Goal: Task Accomplishment & Management: Use online tool/utility

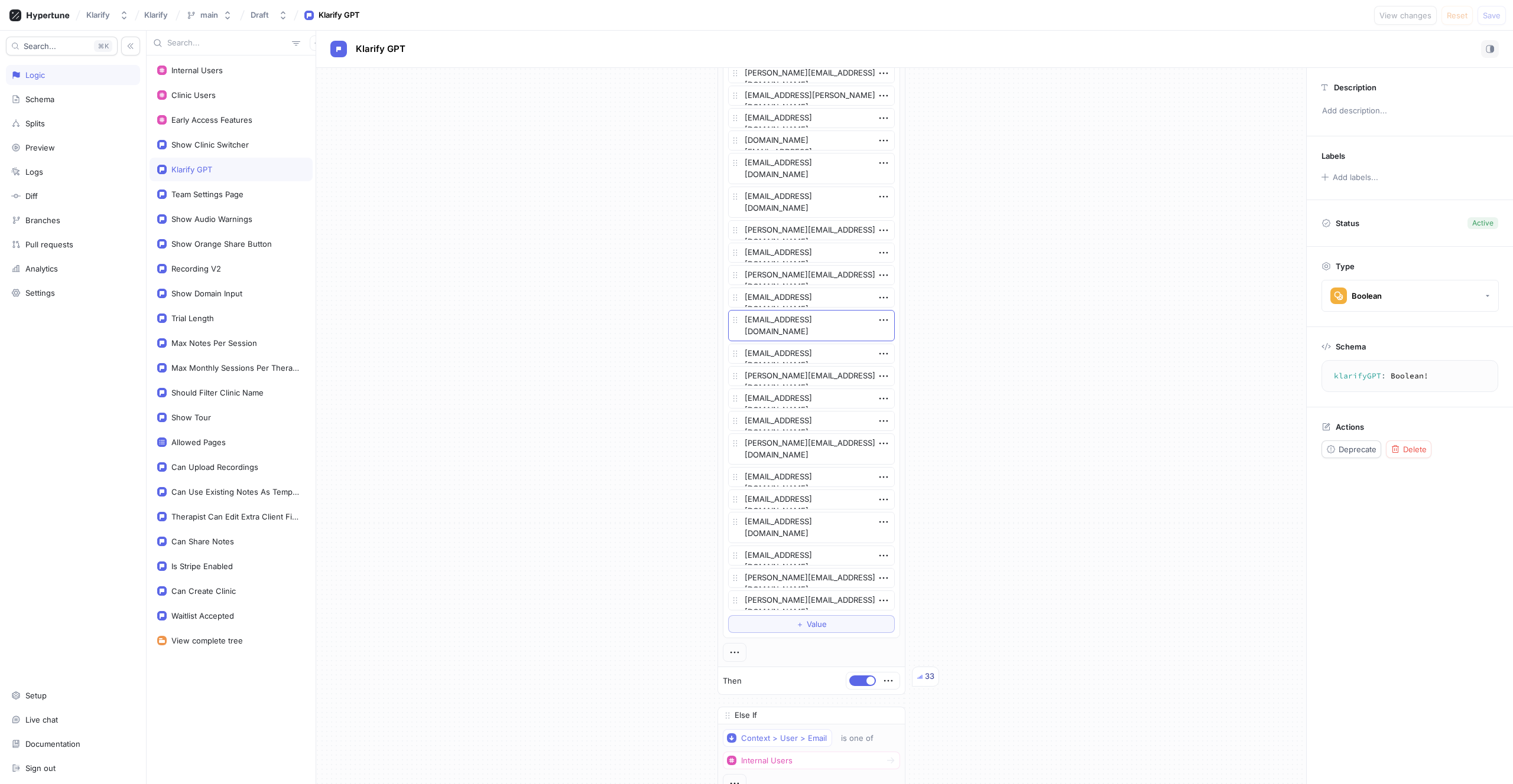
scroll to position [2220, 0]
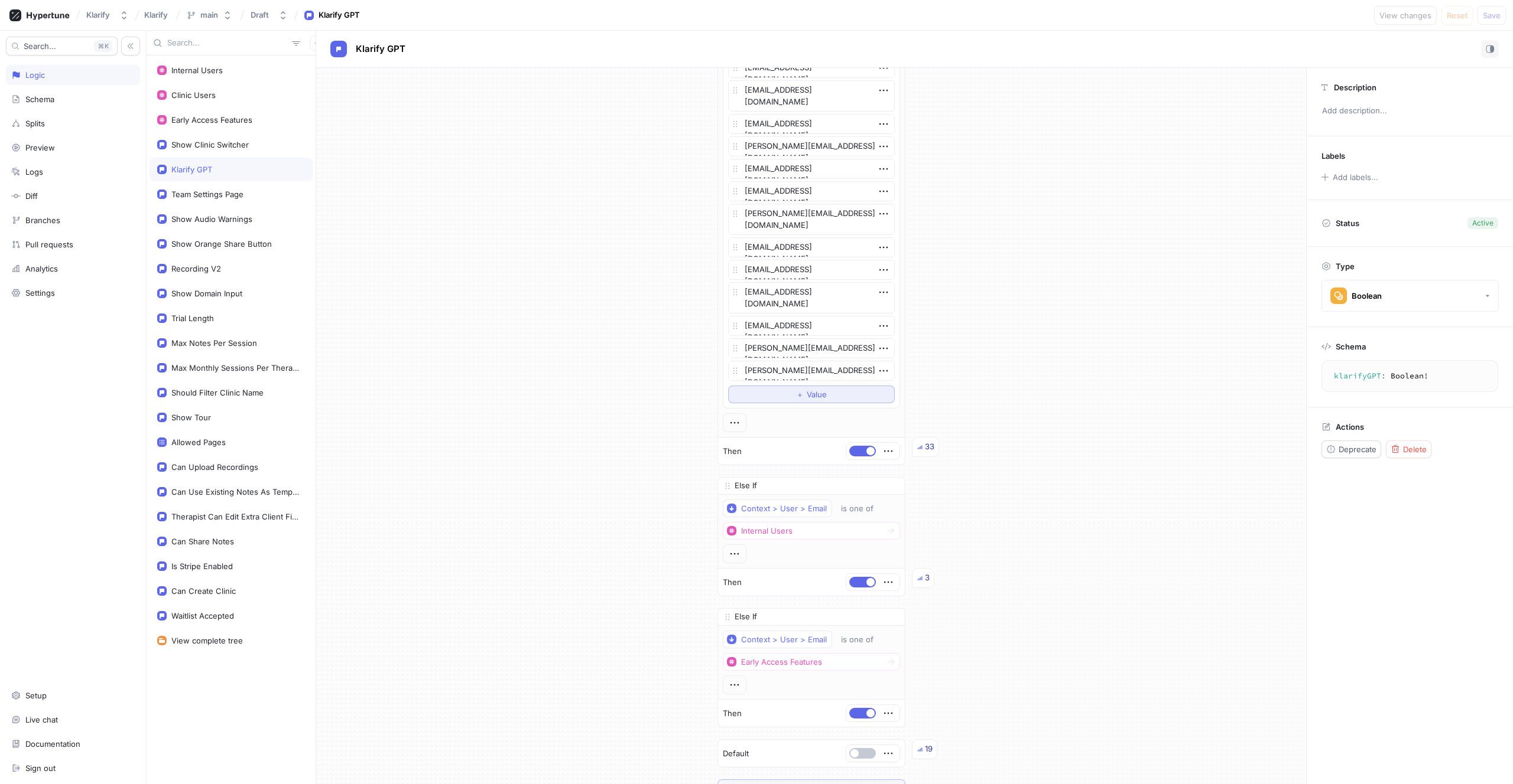
click at [778, 391] on button "＋ Value" at bounding box center [811, 394] width 167 height 18
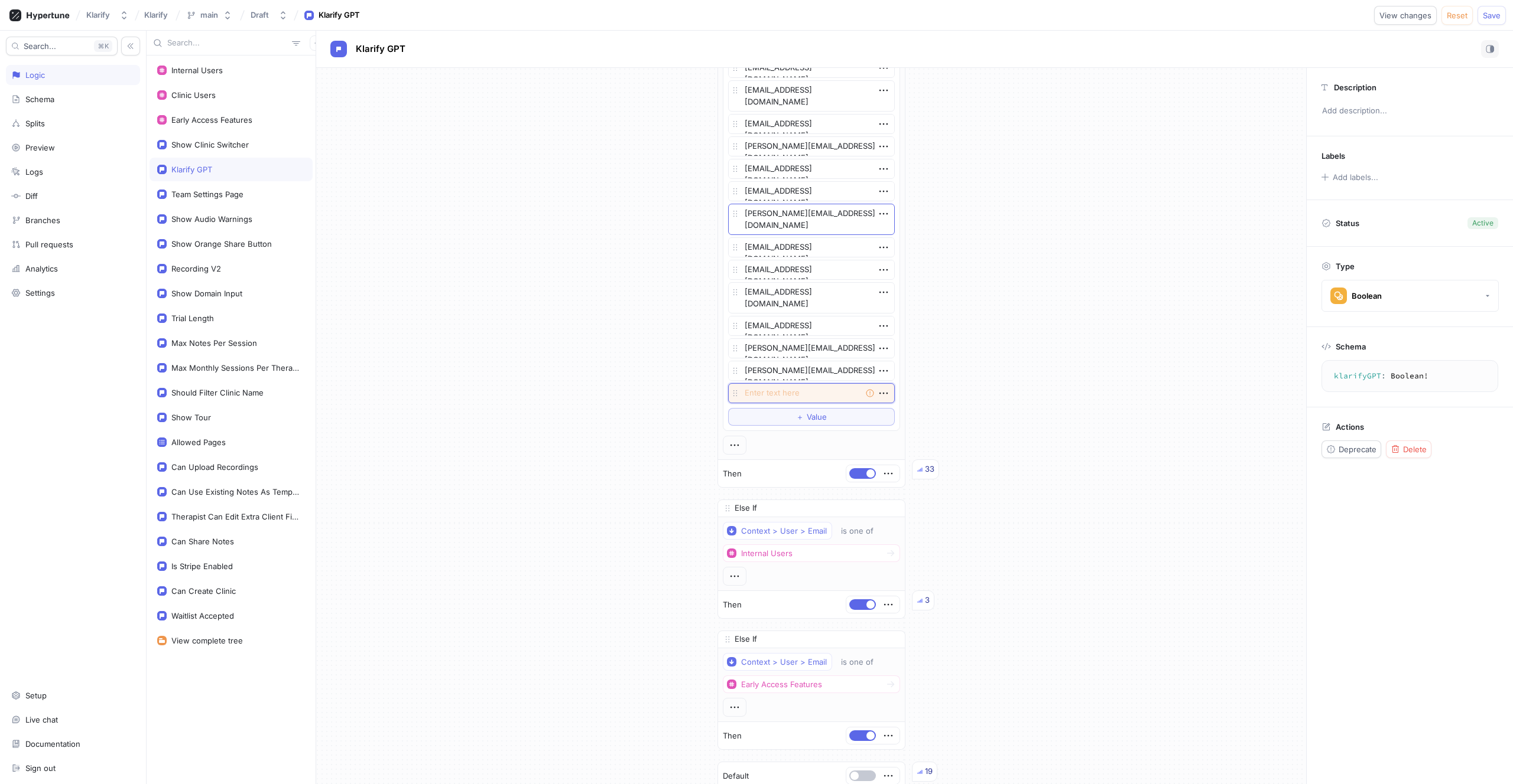
type textarea "x"
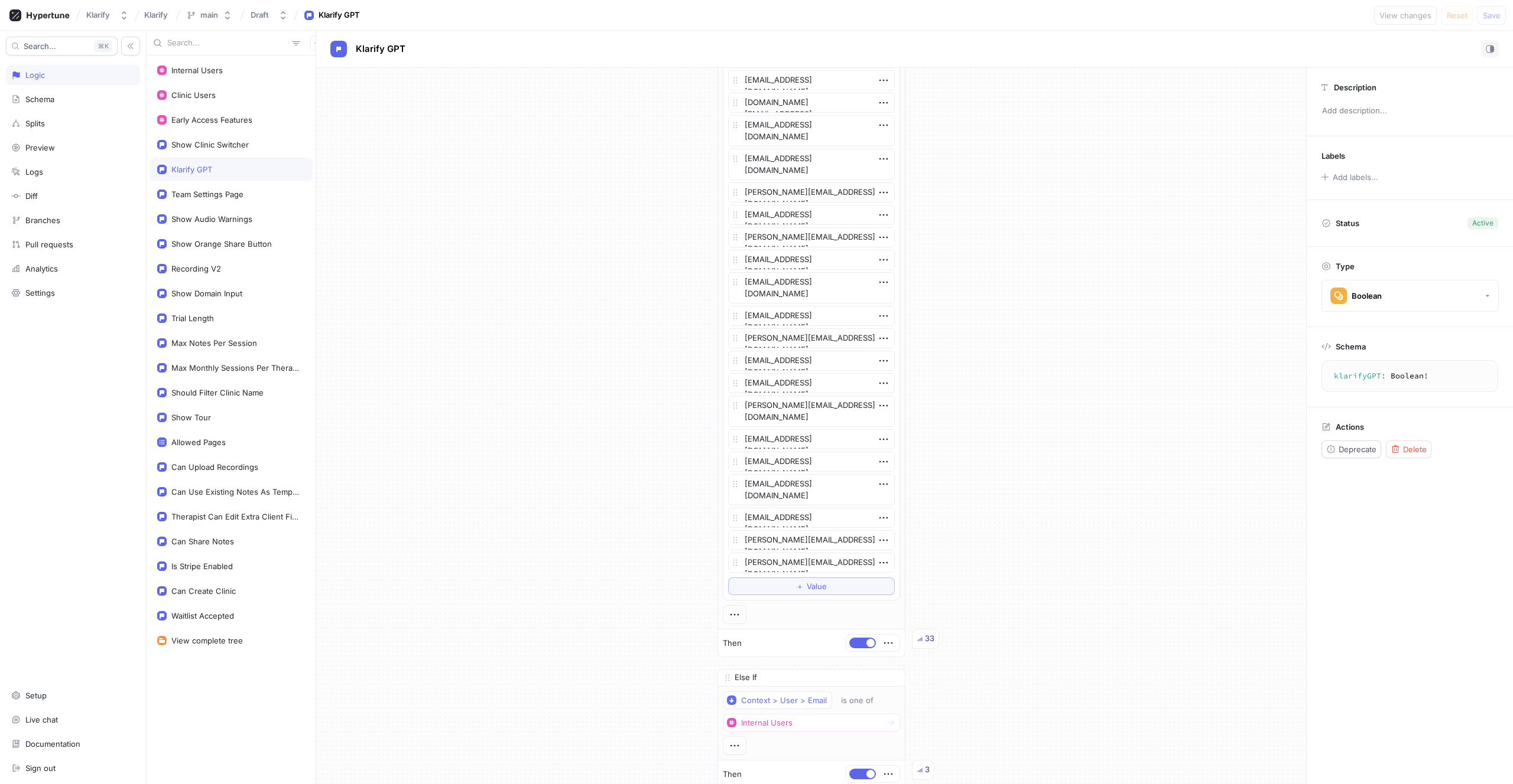
scroll to position [2110, 0]
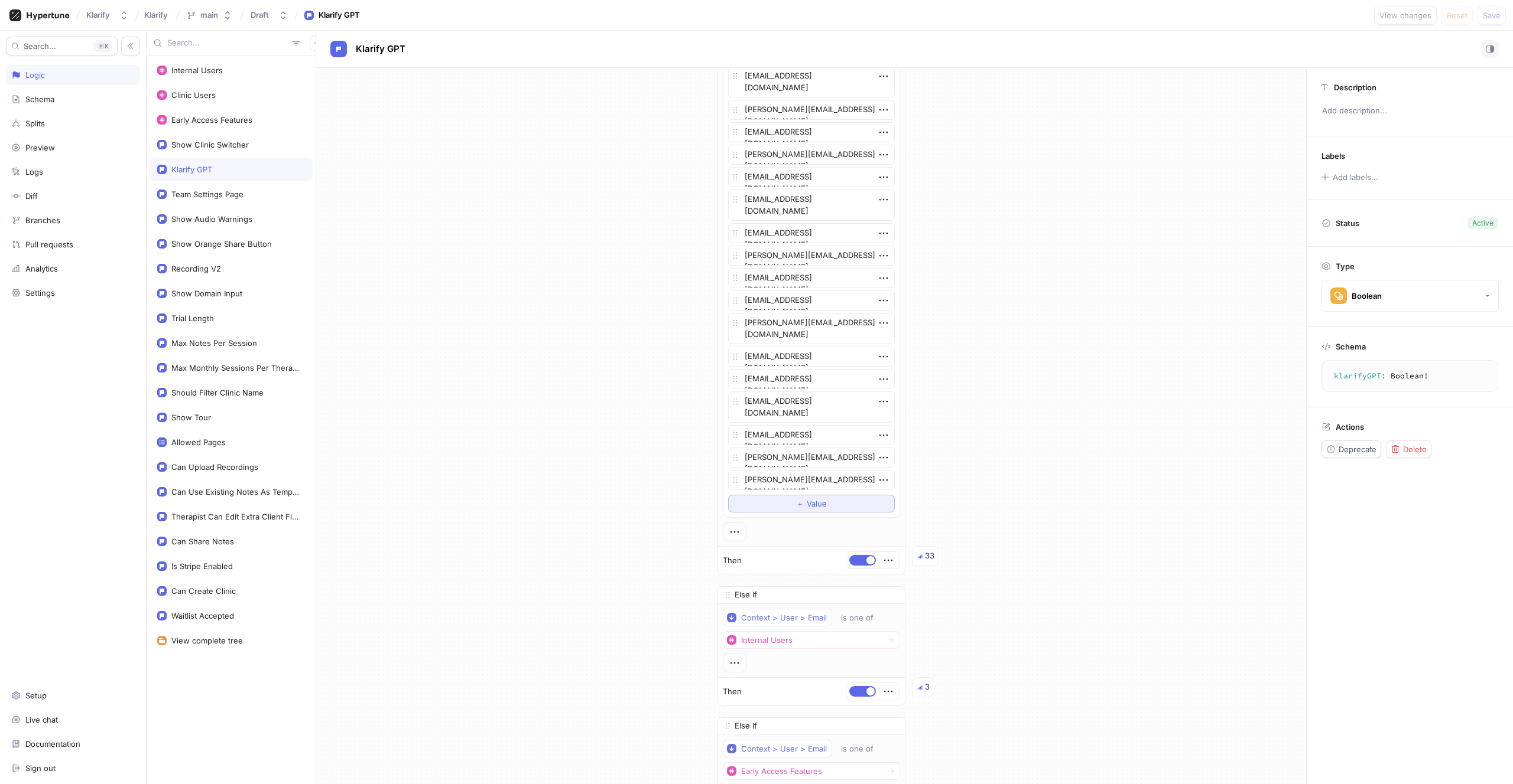
click at [796, 505] on span "＋" at bounding box center [800, 504] width 7 height 7
type textarea "x"
type textarea "[EMAIL_ADDRESS][DOMAIN_NAME]"
type textarea "x"
type textarea "yunyofgod@gmail.com"
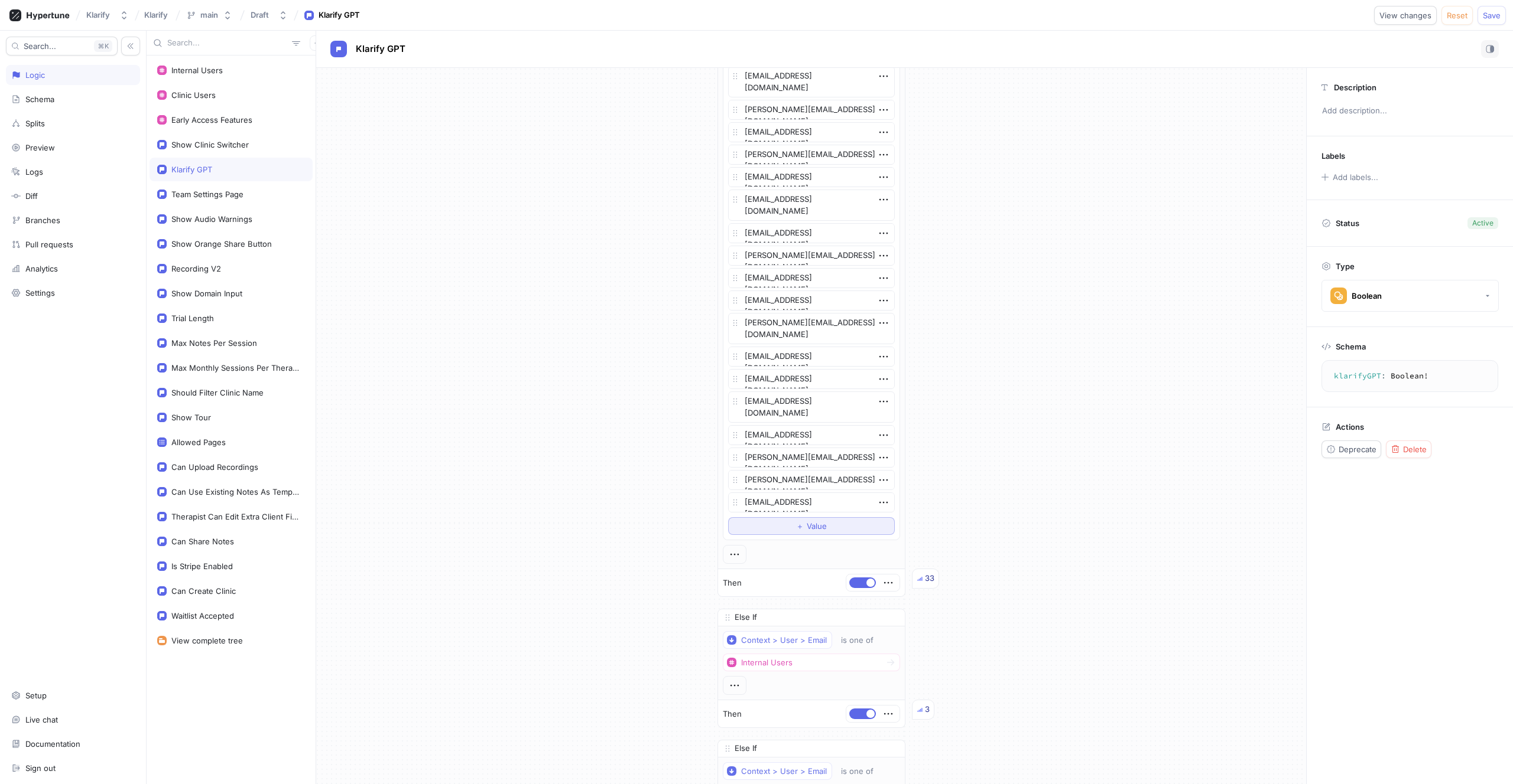
click at [800, 527] on div "＋ Value" at bounding box center [812, 526] width 31 height 7
type textarea "x"
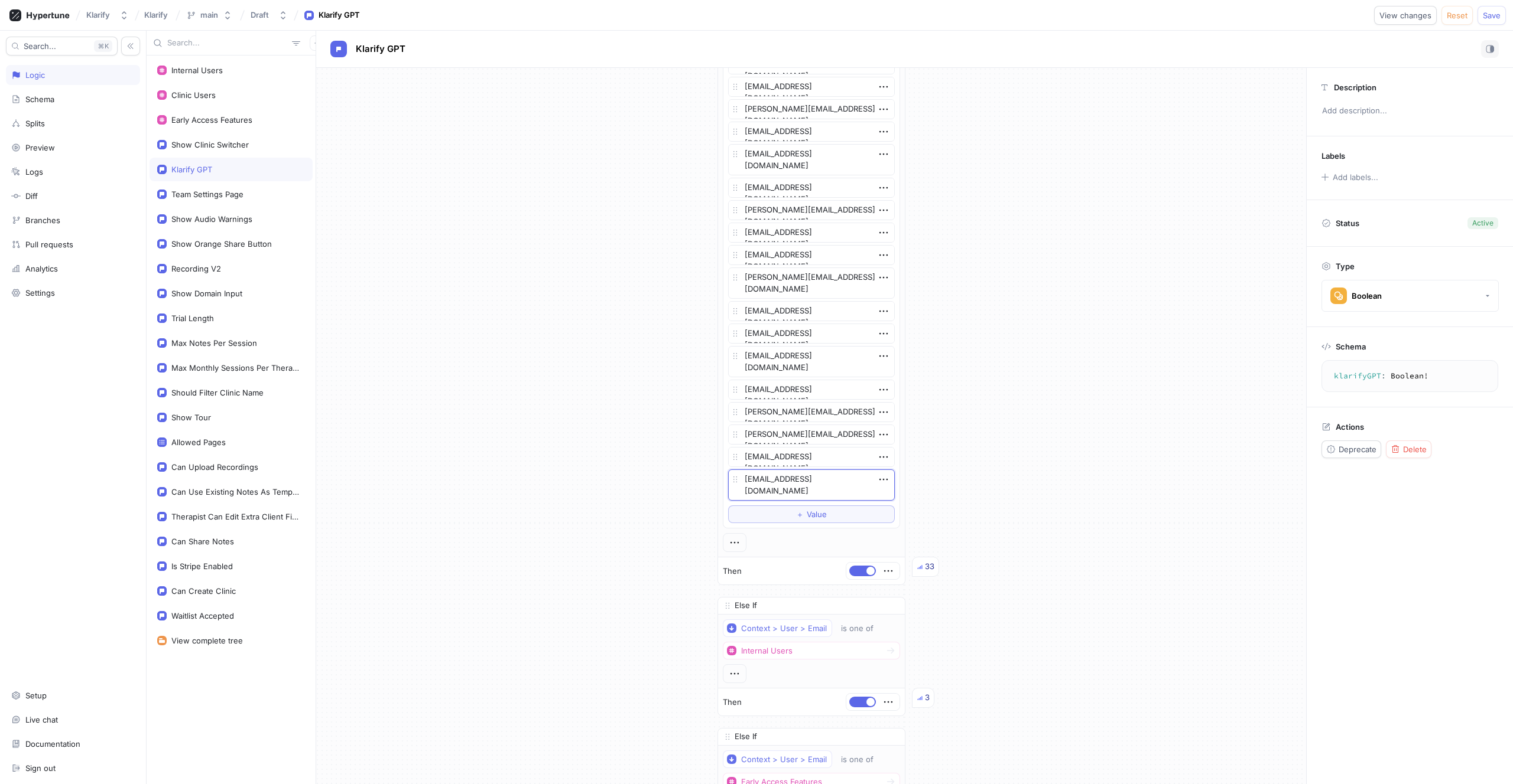
scroll to position [2204, 0]
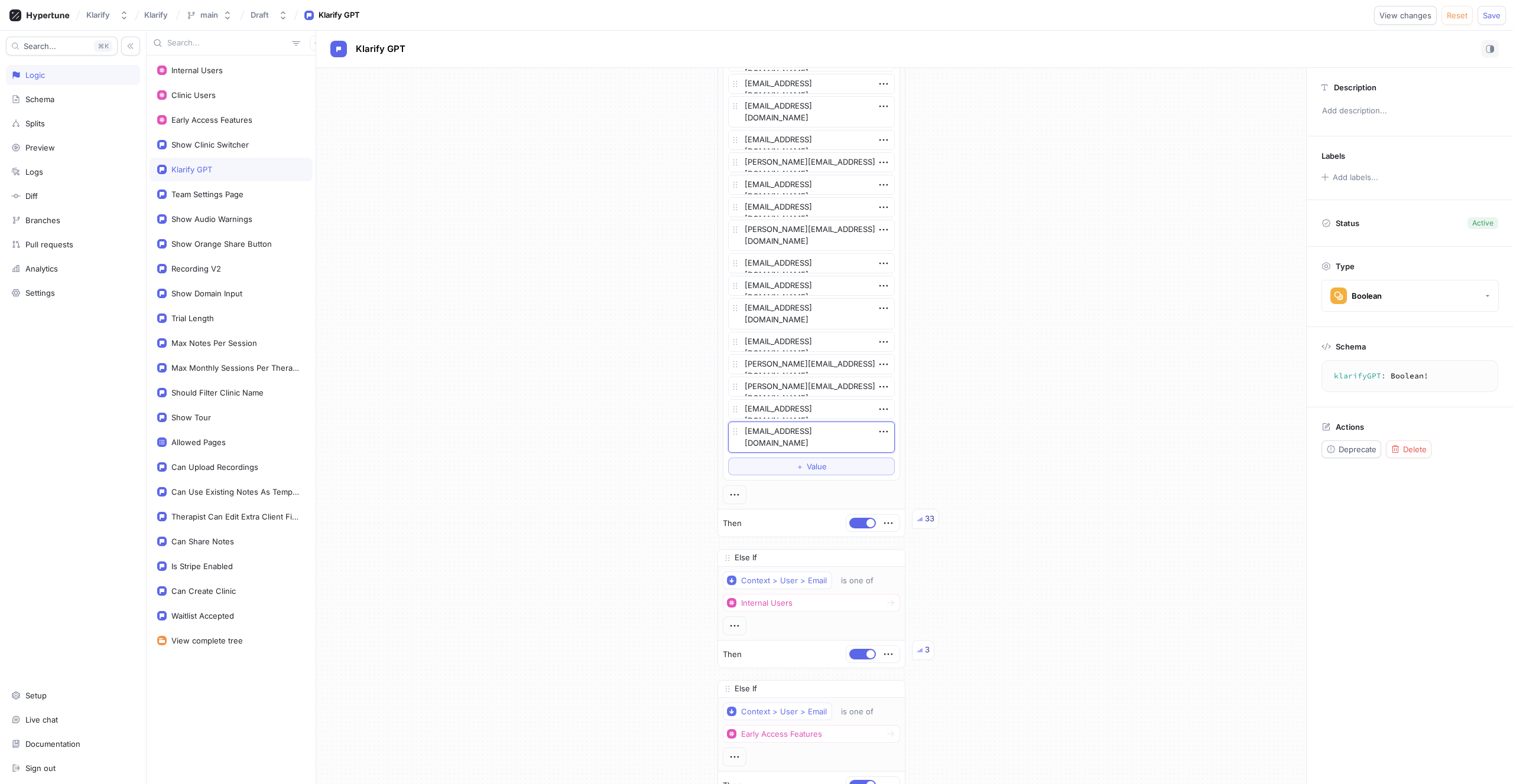
type textarea "teresarenee@wellconnectedtherapy.ca"
click at [764, 467] on button "＋ Value" at bounding box center [811, 466] width 167 height 18
type textarea "x"
type textarea "markhorntherapy@gmail.com"
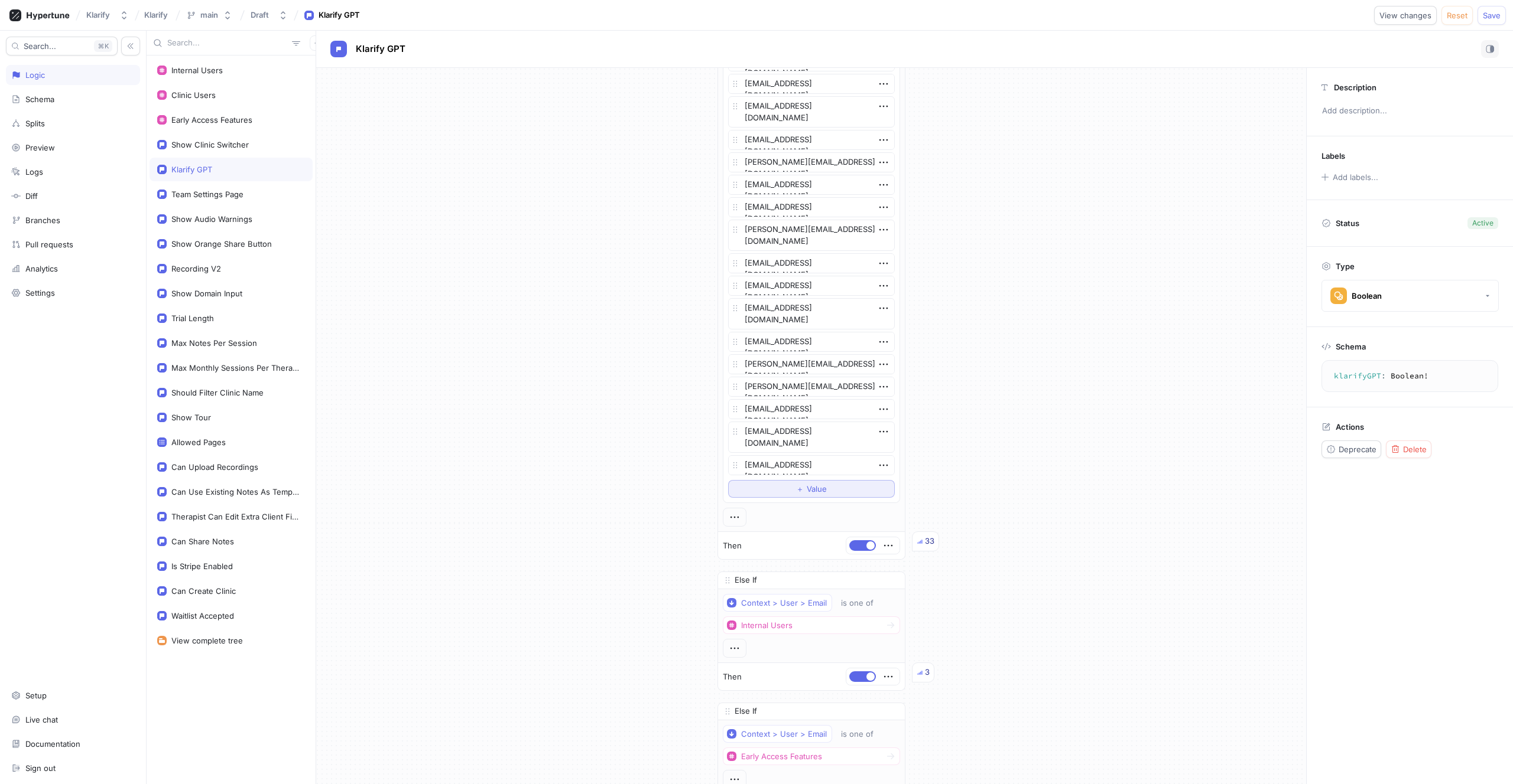
click at [807, 487] on span "Value" at bounding box center [816, 489] width 20 height 7
type textarea "x"
type textarea "linda.smith@ualberta.ca"
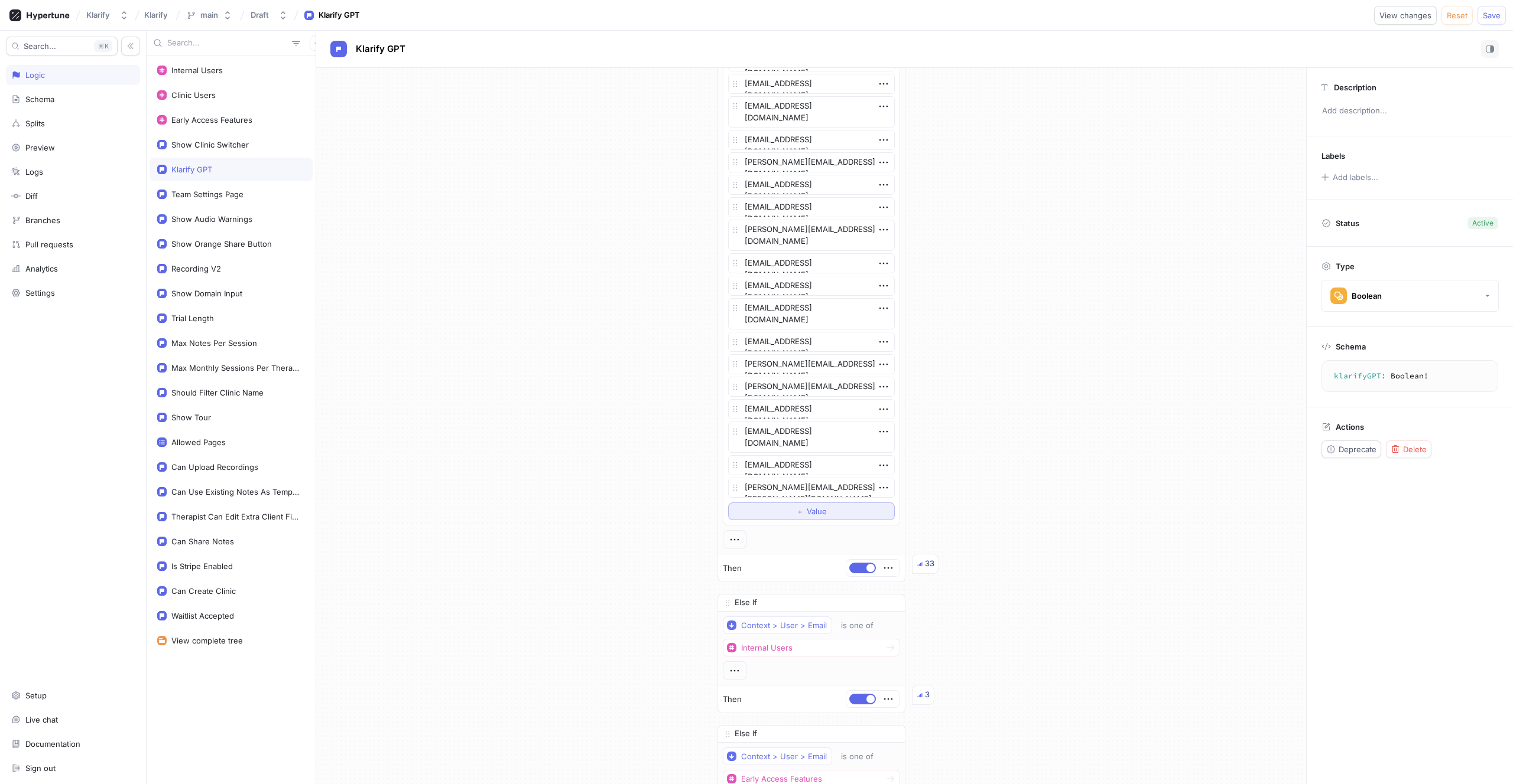
click at [788, 513] on button "＋ Value" at bounding box center [811, 511] width 167 height 18
type textarea "x"
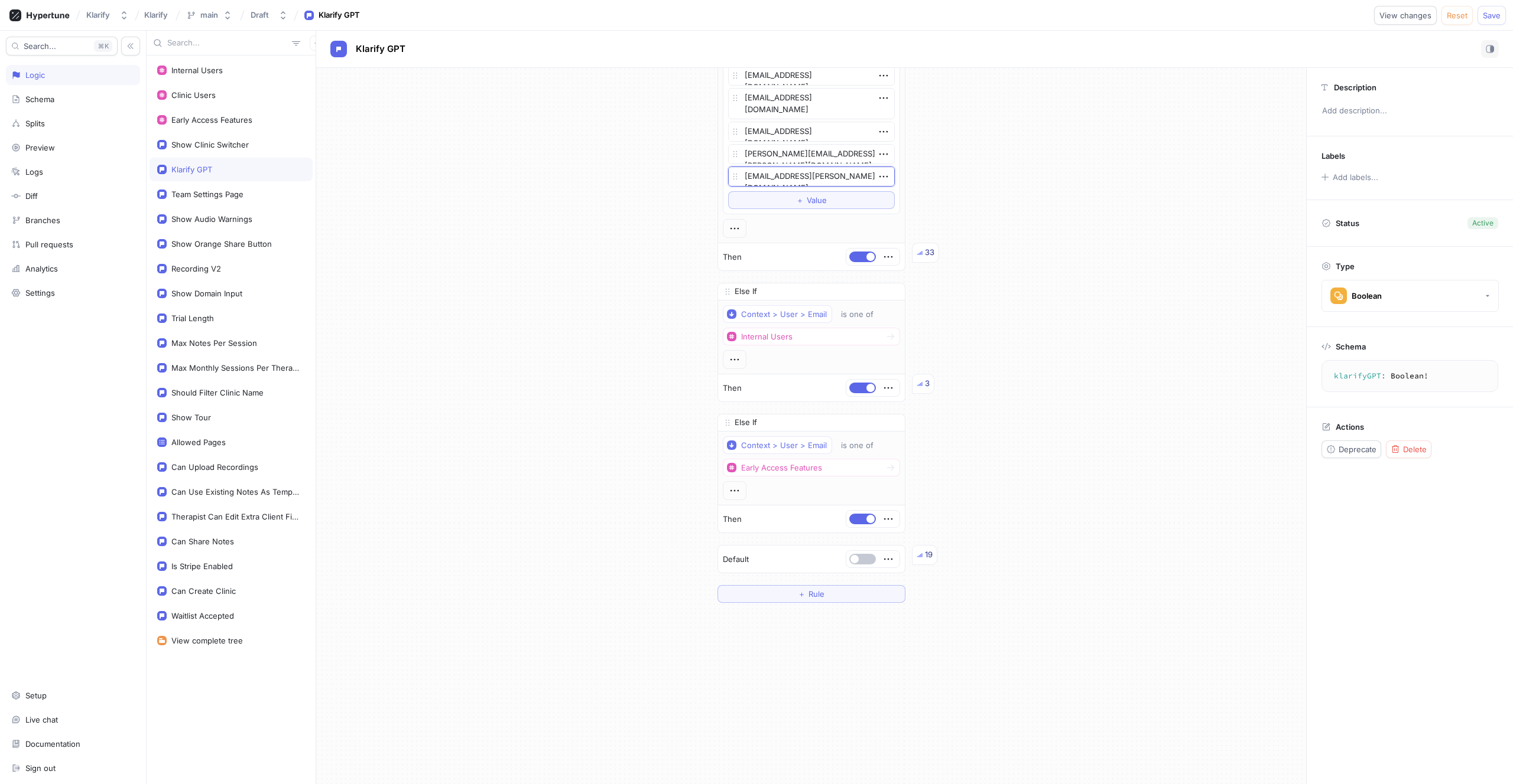
scroll to position [2538, 0]
type textarea "maryannmacri@rogers.com"
click at [774, 198] on button "＋ Value" at bounding box center [811, 199] width 167 height 18
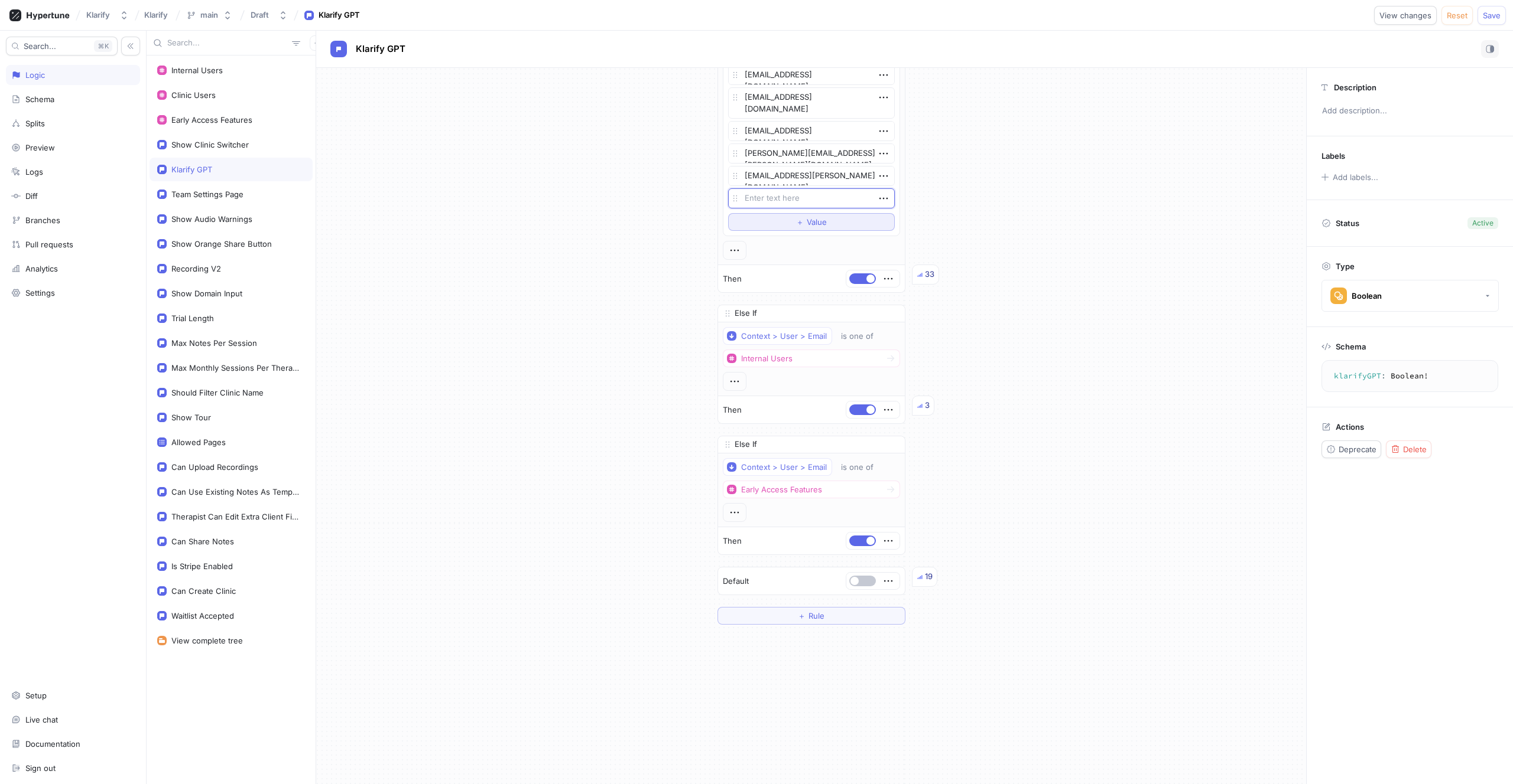
type textarea "x"
type textarea "alirhasanali.7@gmail.com"
click at [798, 226] on span "＋" at bounding box center [800, 222] width 7 height 7
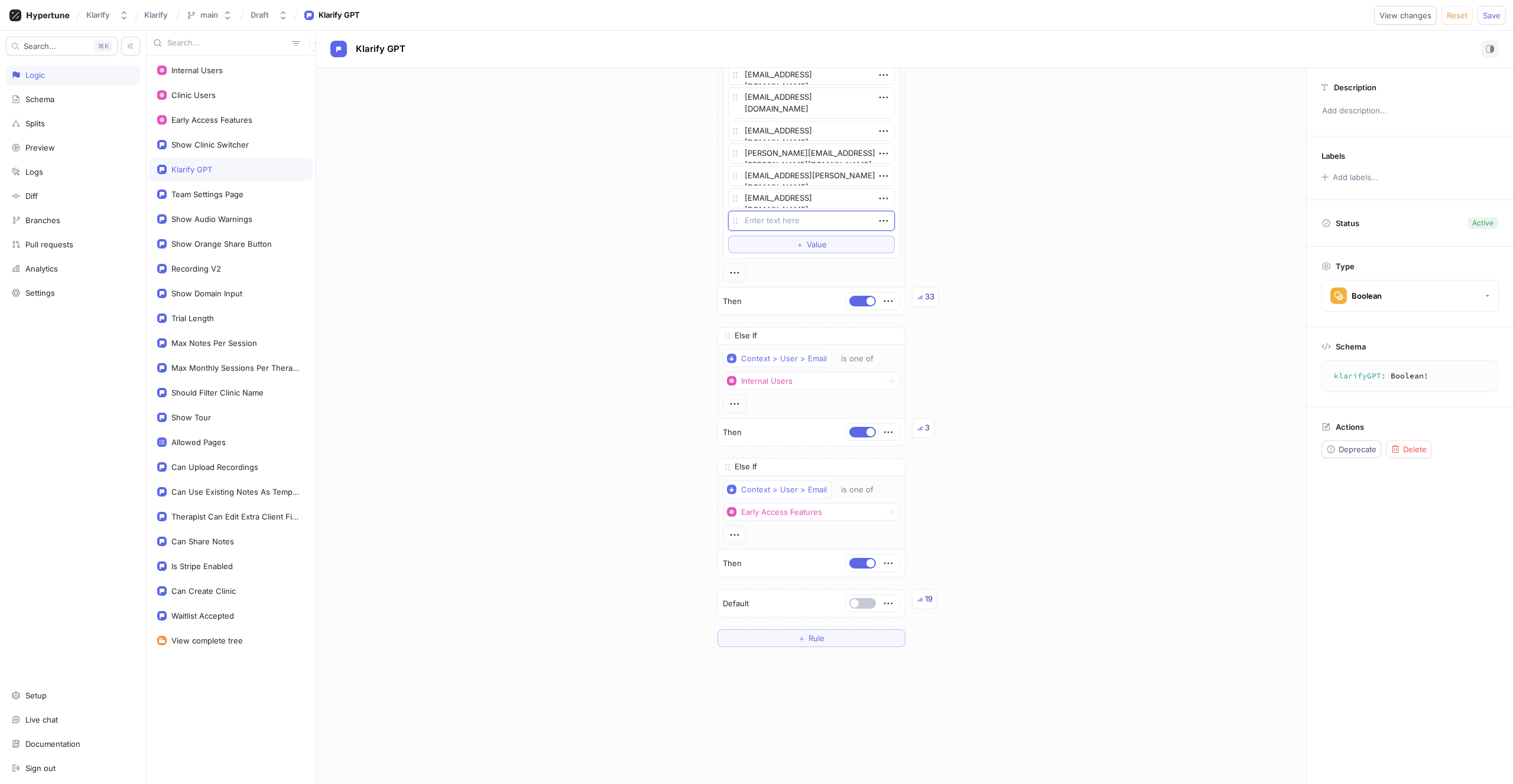
type textarea "x"
type textarea "andre.goldenberg@gmail.com"
click at [807, 246] on span "Value" at bounding box center [816, 245] width 20 height 7
type textarea "x"
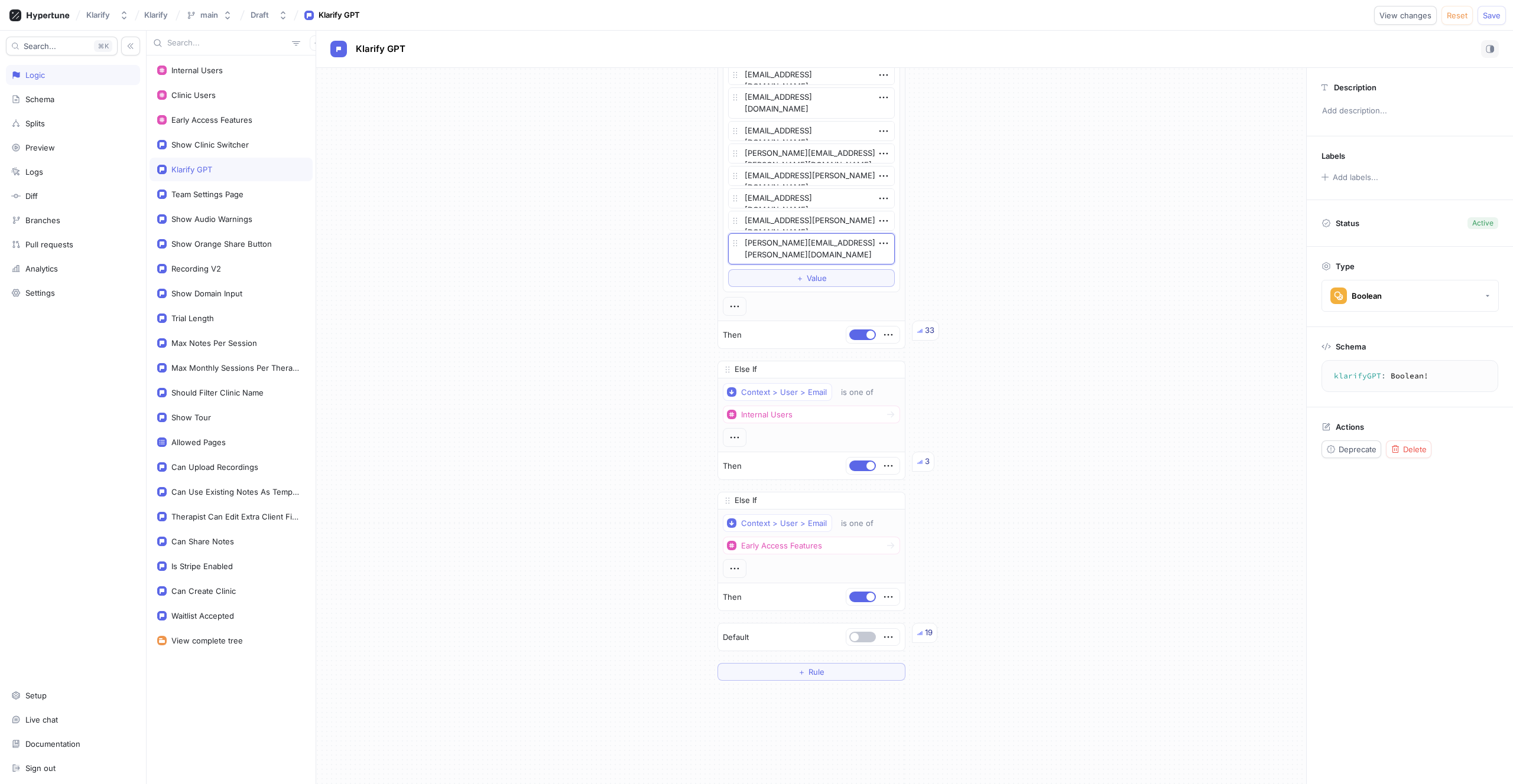
type textarea "audrey.harvie.therapy@outlook.com"
click at [773, 275] on button "＋ Value" at bounding box center [811, 278] width 167 height 18
type textarea "x"
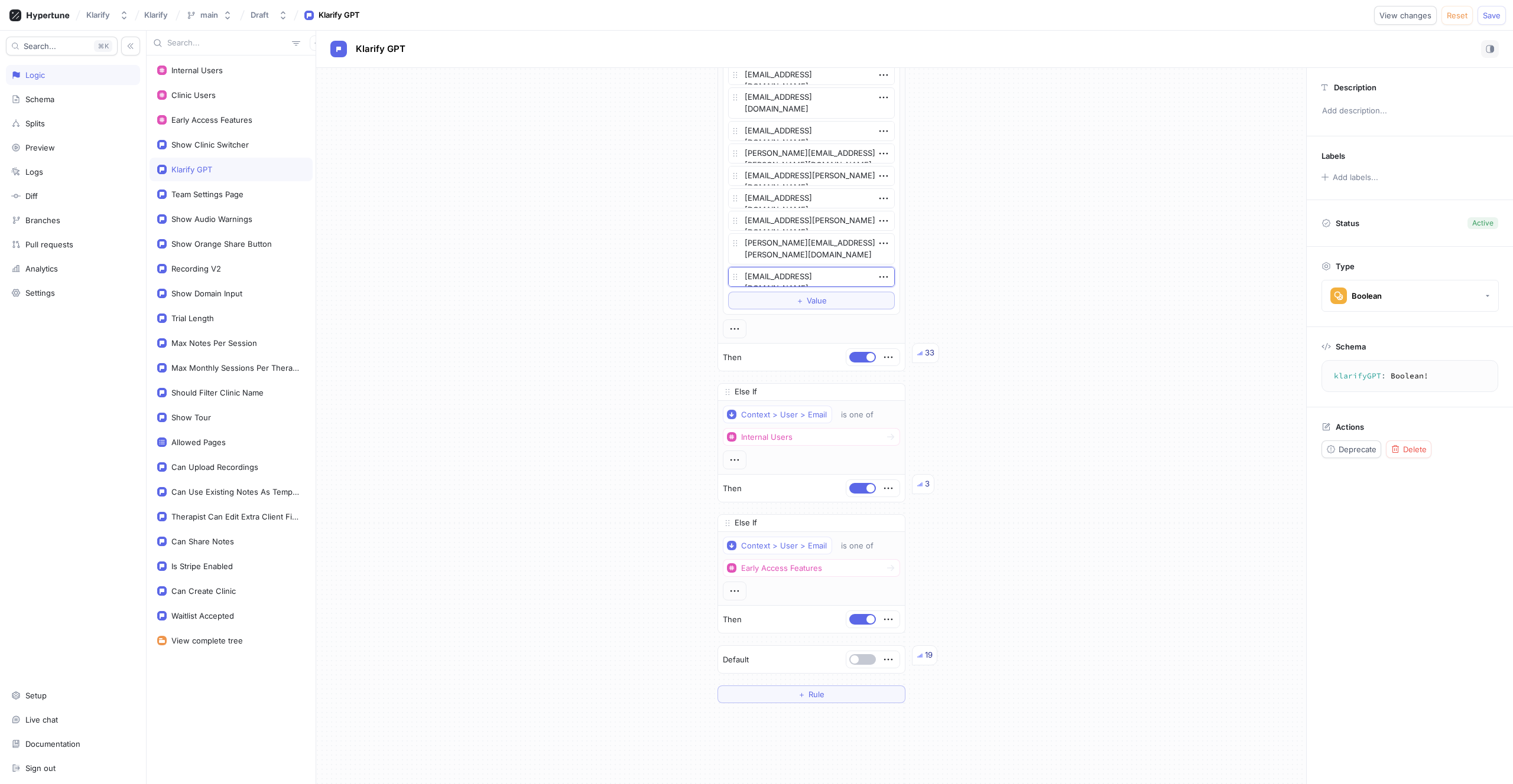
type textarea "jakesombrutzki@gmail.com"
click at [776, 298] on button "＋ Value" at bounding box center [811, 300] width 167 height 18
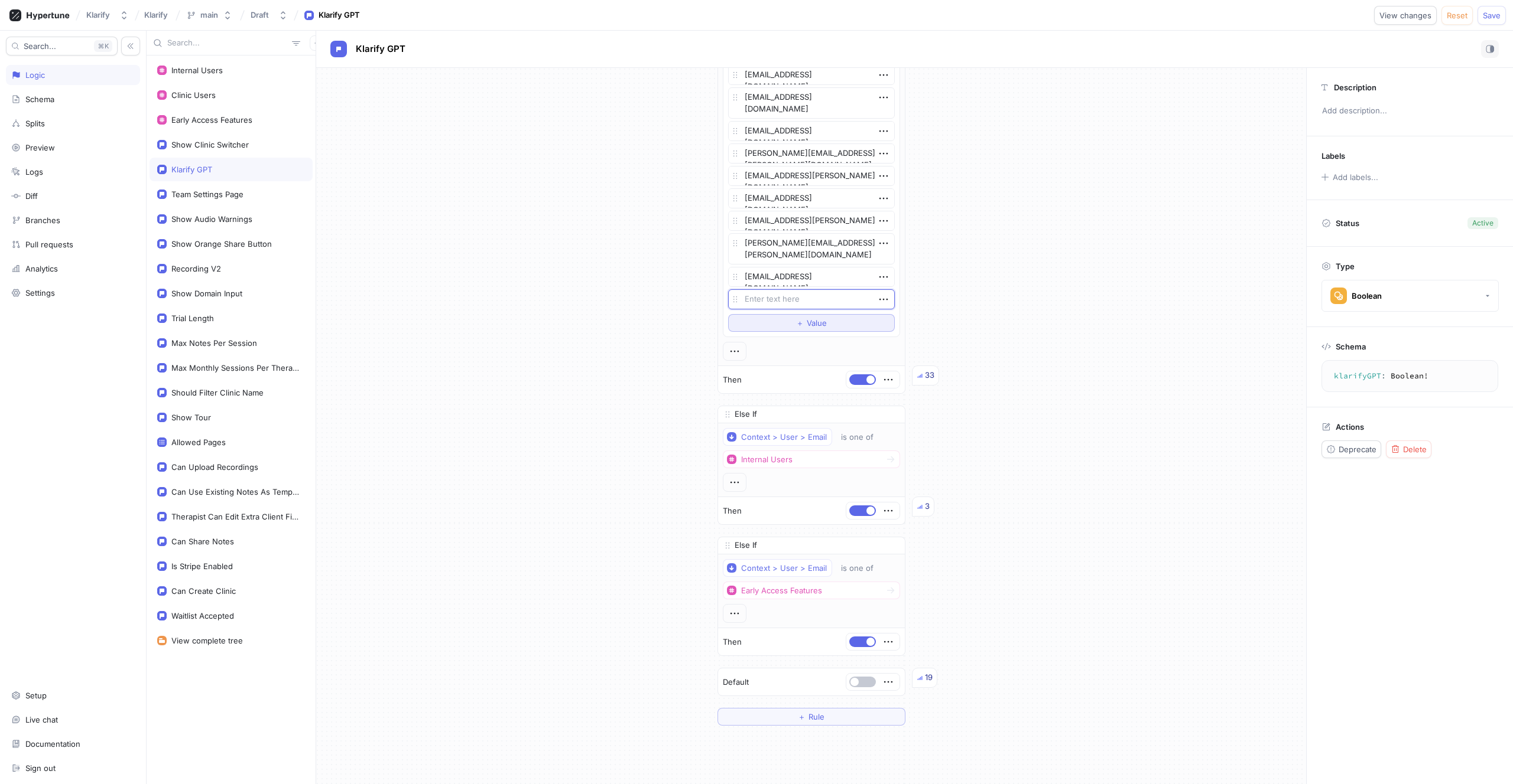
type textarea "x"
type textarea "alanchentherapy@gmail.com"
type textarea "x"
type textarea "alanchentherapy@gmail.com"
click at [784, 327] on button "＋ Value" at bounding box center [811, 323] width 167 height 18
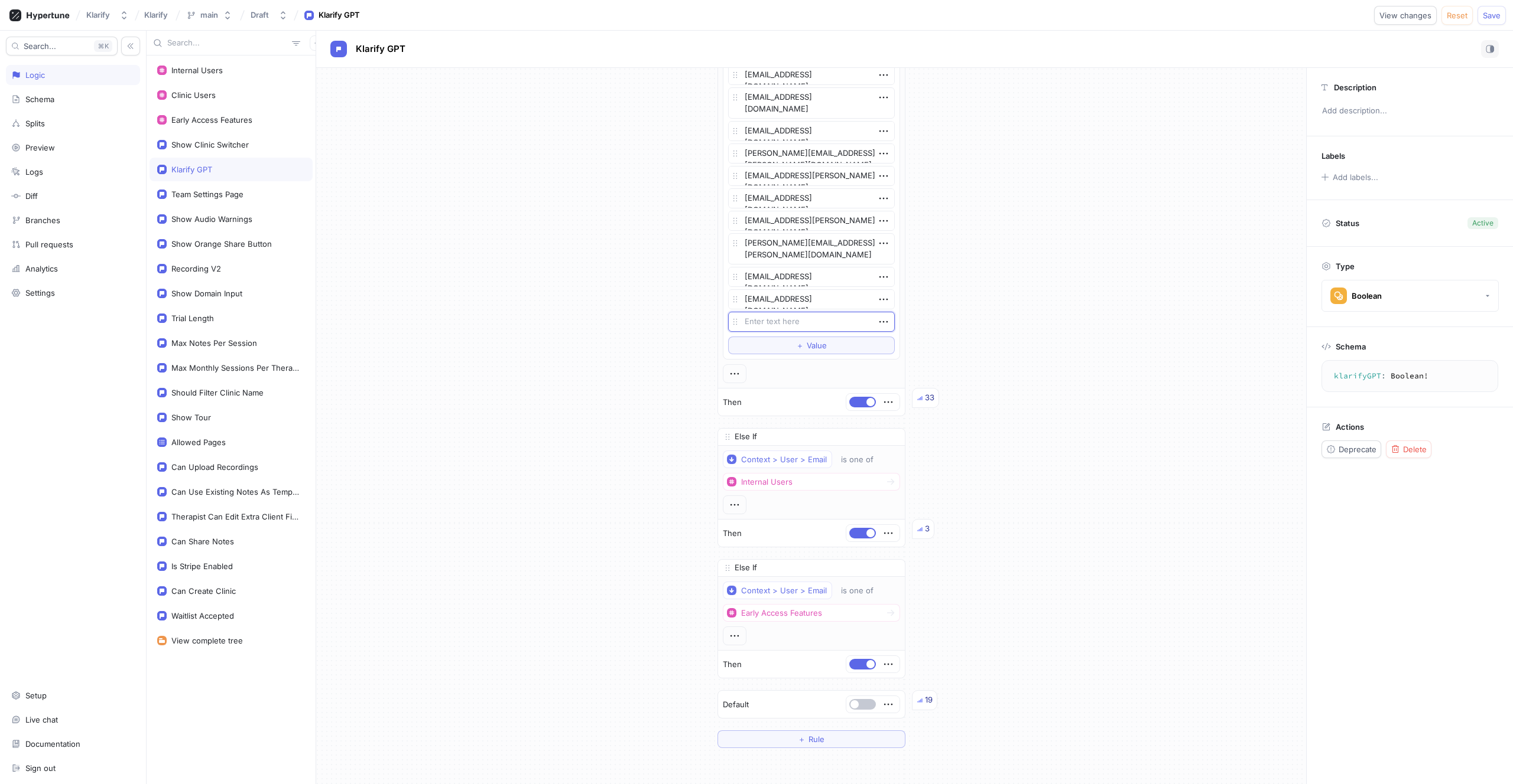
type textarea "x"
type textarea "andreamartinez732@hotmail.com"
click at [812, 347] on span "Value" at bounding box center [816, 346] width 20 height 7
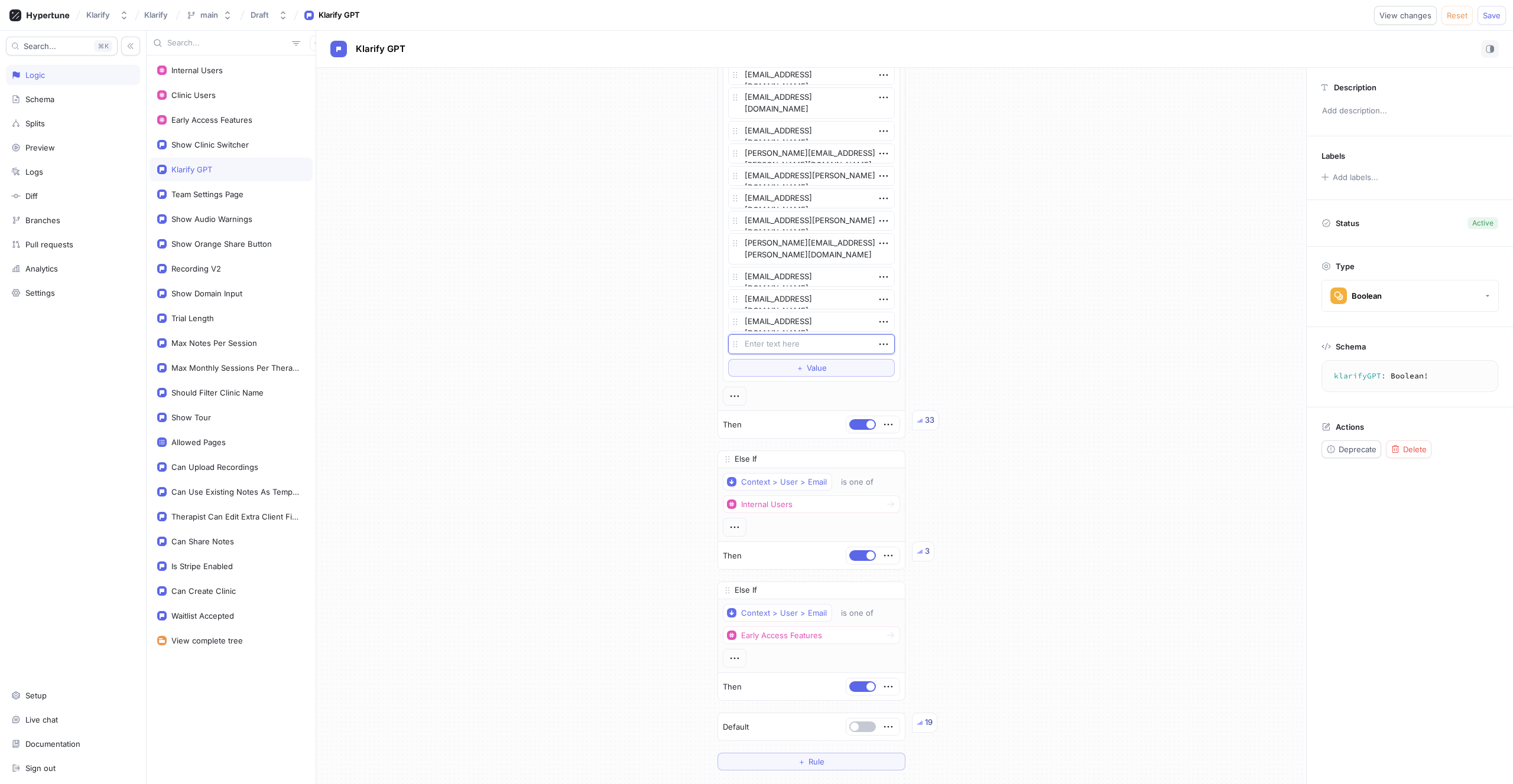
type textarea "x"
type textarea "navneetmann0405@gmail.com"
click at [796, 368] on span "＋" at bounding box center [800, 368] width 7 height 7
type textarea "x"
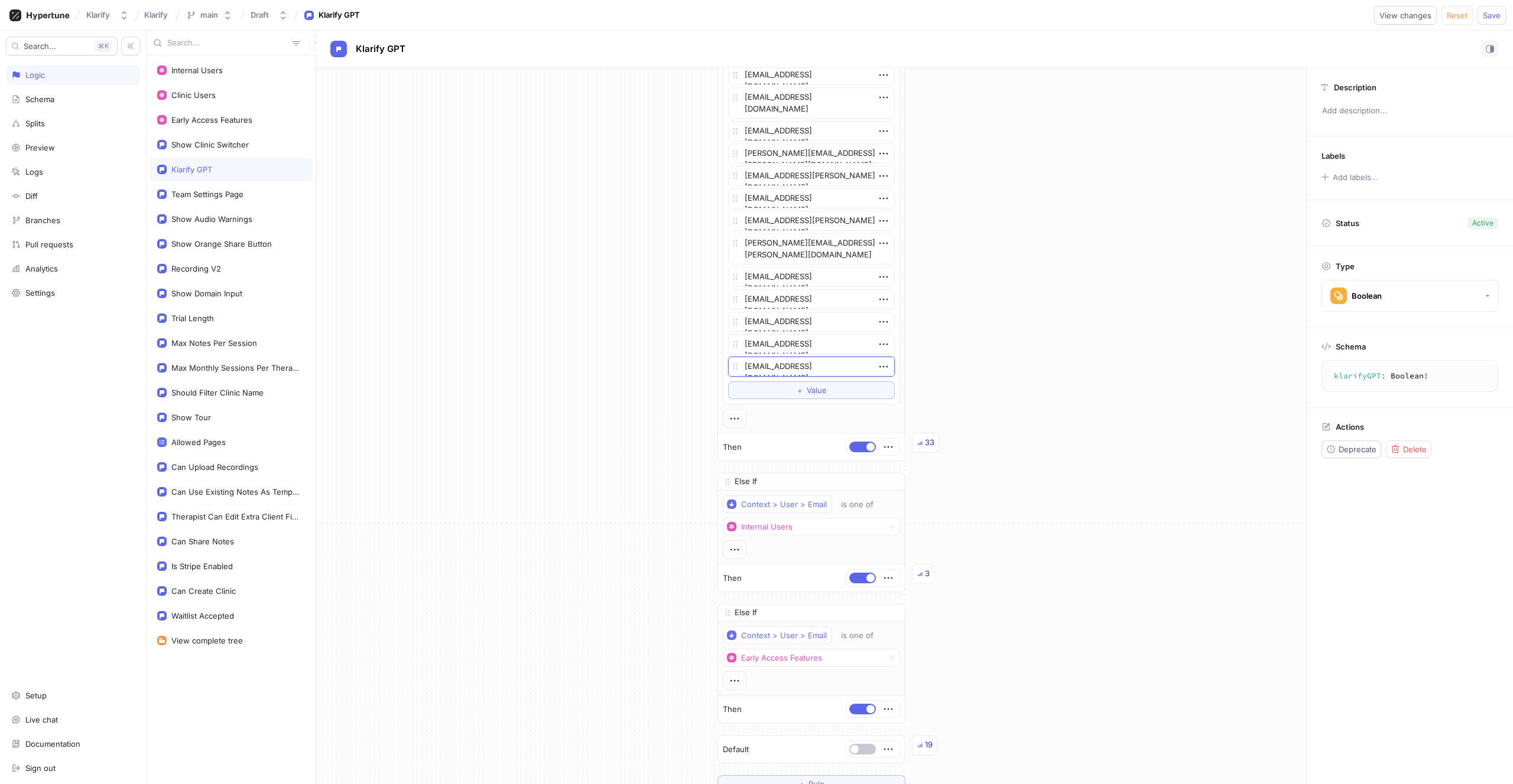
type textarea "thea@eap-bc.com"
click at [763, 395] on button "＋ Value" at bounding box center [811, 390] width 167 height 18
type textarea "x"
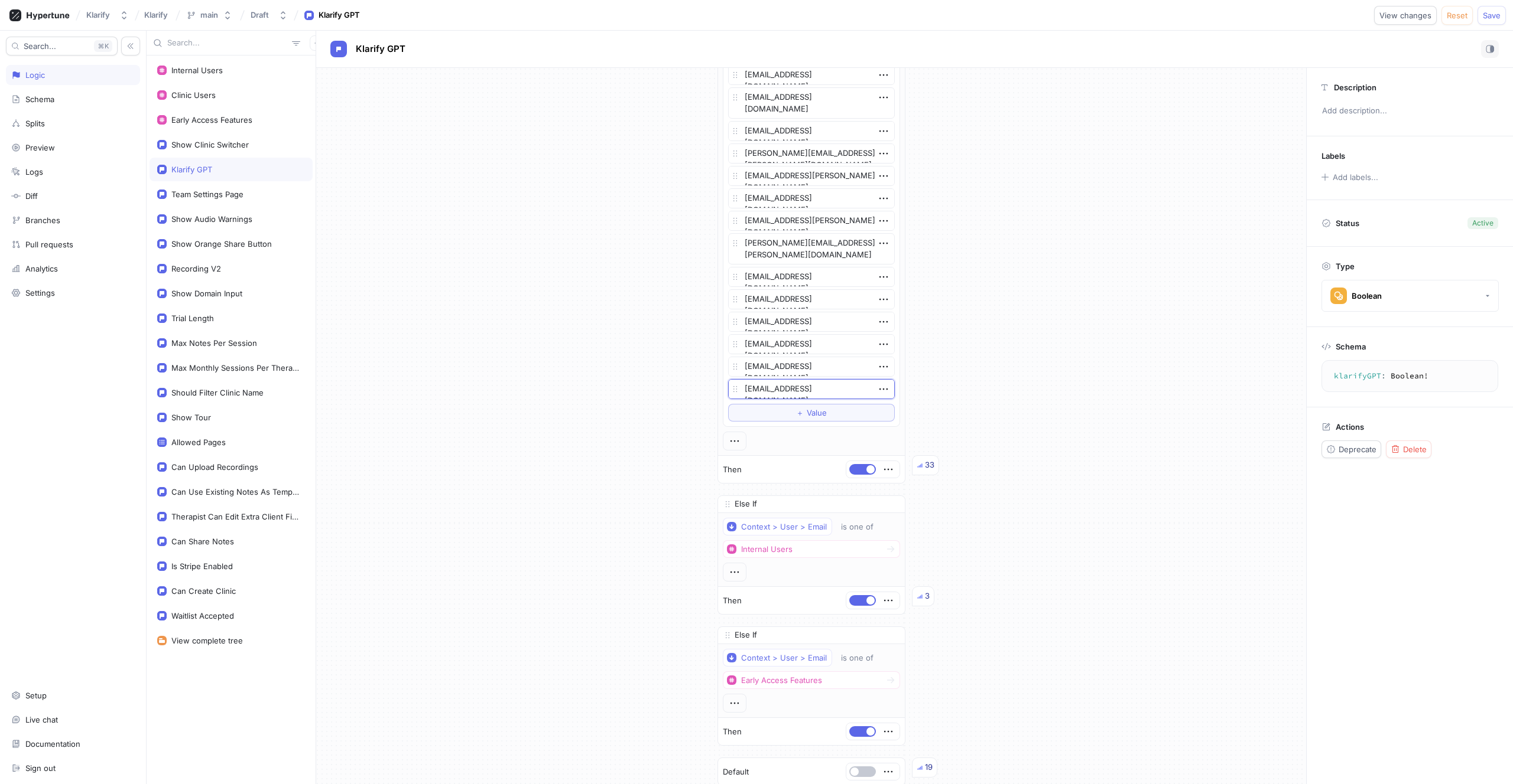
type textarea "carliebigelow@gmail.com"
click at [796, 412] on span "＋" at bounding box center [800, 413] width 7 height 7
type textarea "x"
type textarea "lisajwflannagan@gmail.com"
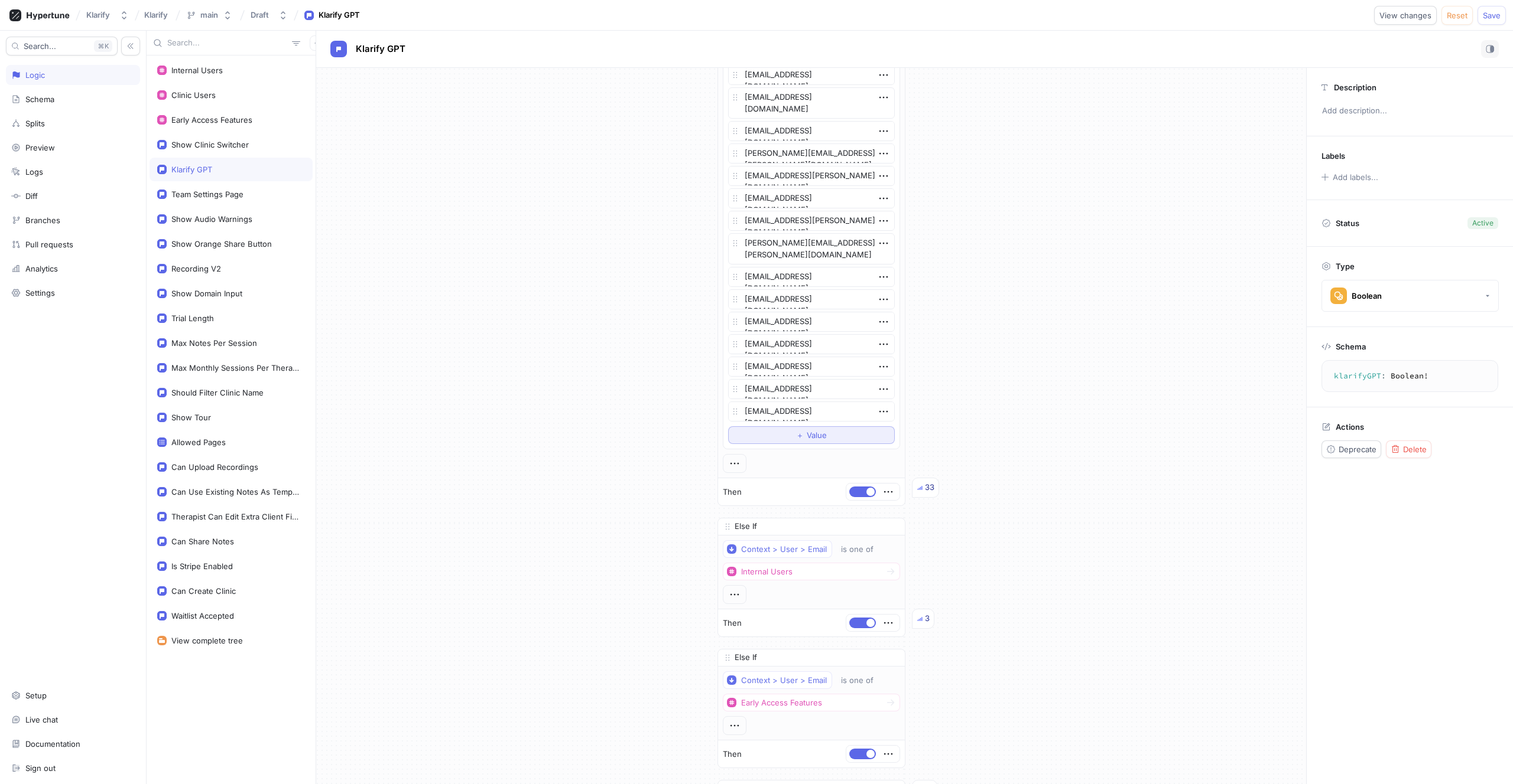
click at [783, 441] on button "＋ Value" at bounding box center [811, 435] width 167 height 18
type textarea "x"
type textarea "lndejuru@gmail.com"
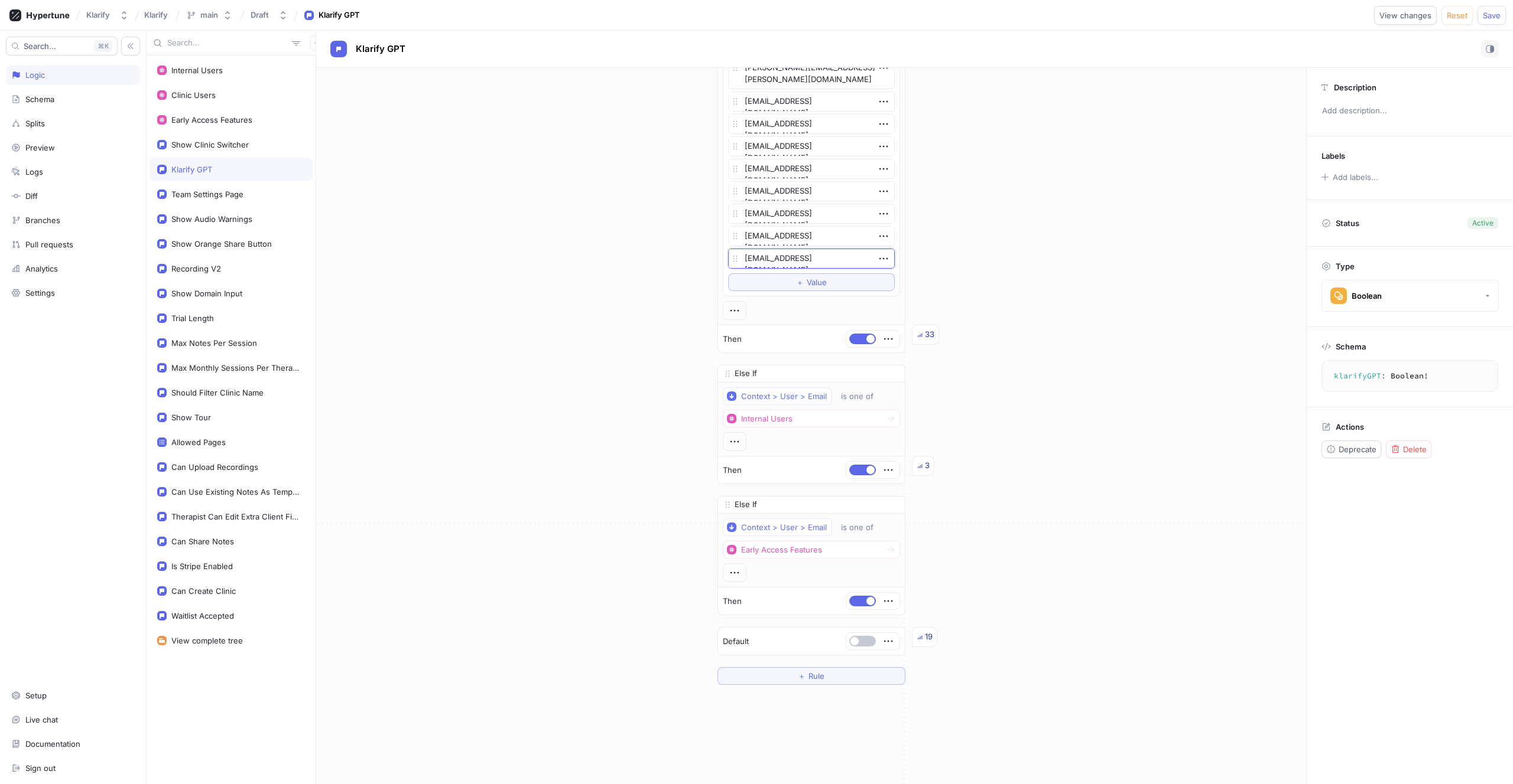
scroll to position [2760, 0]
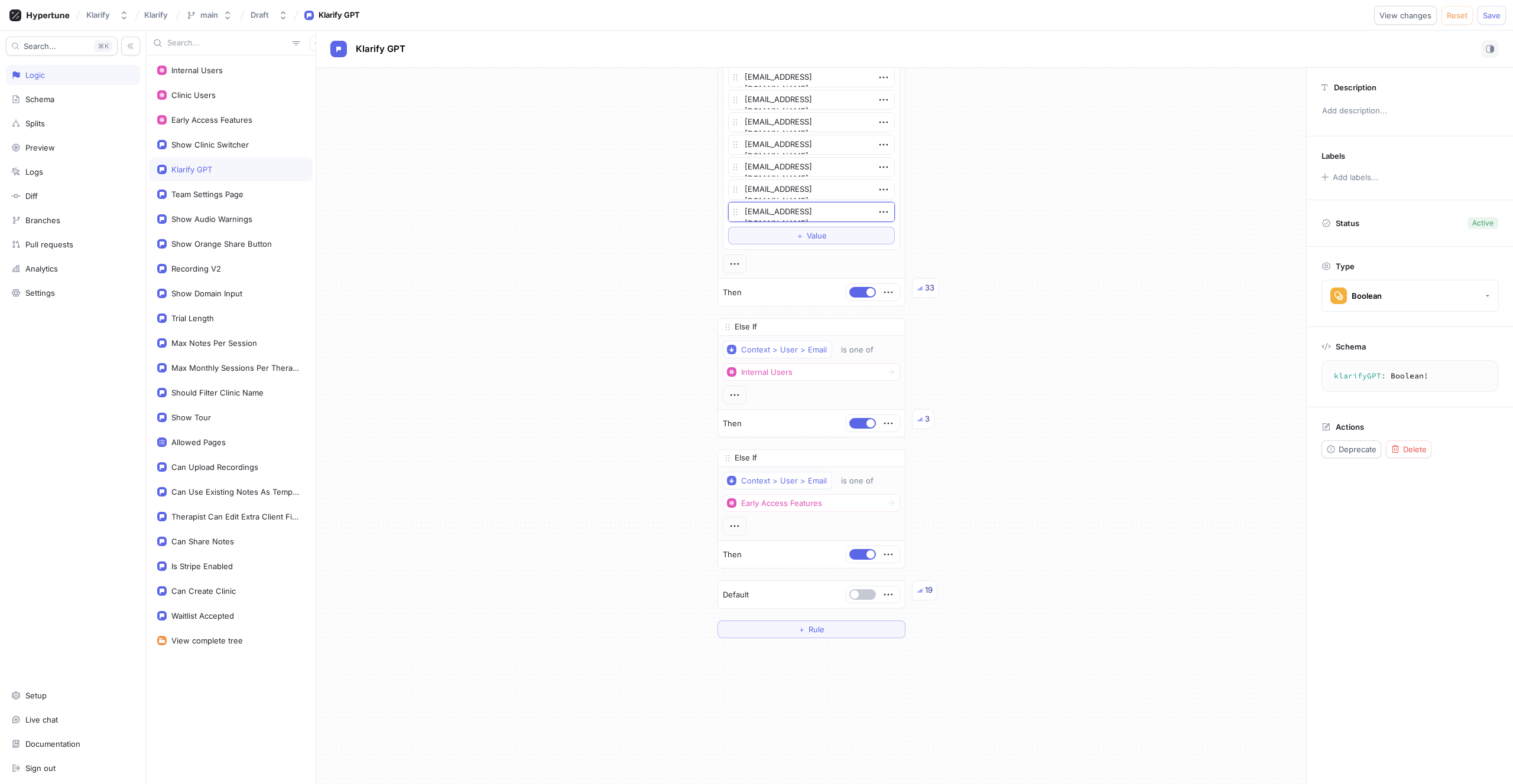
type textarea "x"
type textarea "lndejuru@gmail.com"
click at [783, 239] on button "＋ Value" at bounding box center [811, 236] width 167 height 18
type textarea "x"
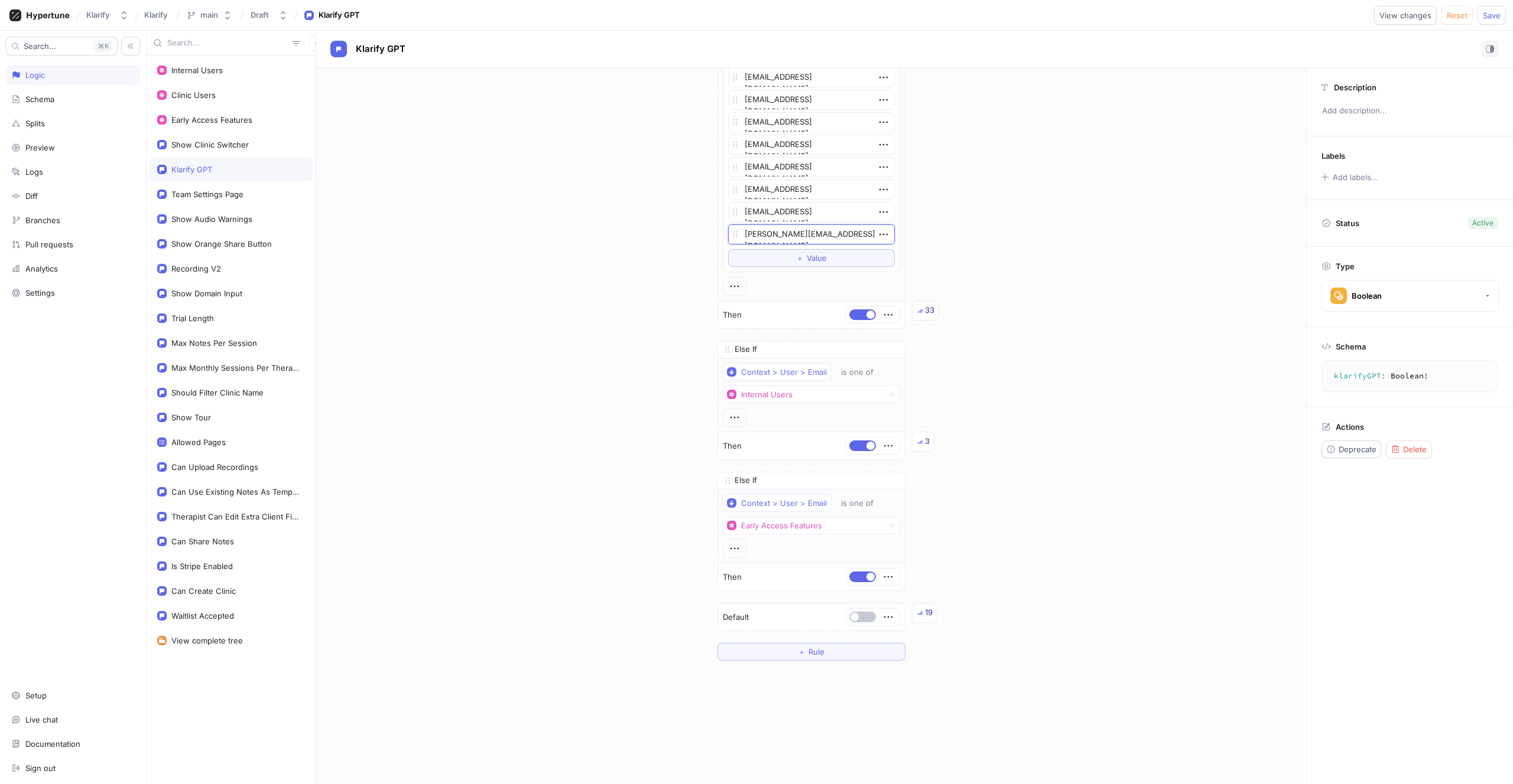
type textarea "heather@johnsonpsychology.com"
click at [761, 262] on button "＋ Value" at bounding box center [811, 258] width 167 height 18
type textarea "x"
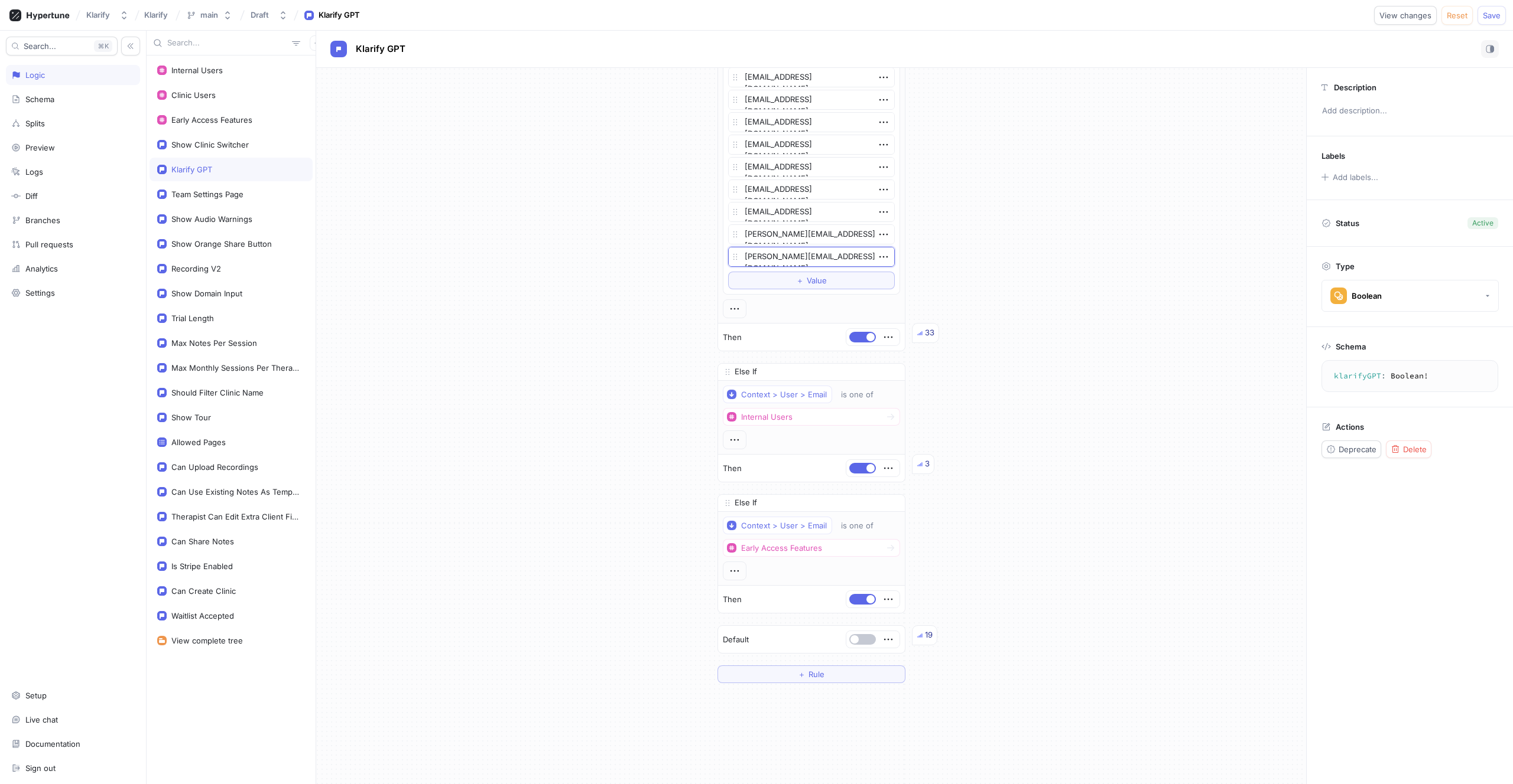
type textarea "katie@sentiencecounselling.ca"
click at [822, 277] on button "＋ Value" at bounding box center [811, 280] width 167 height 18
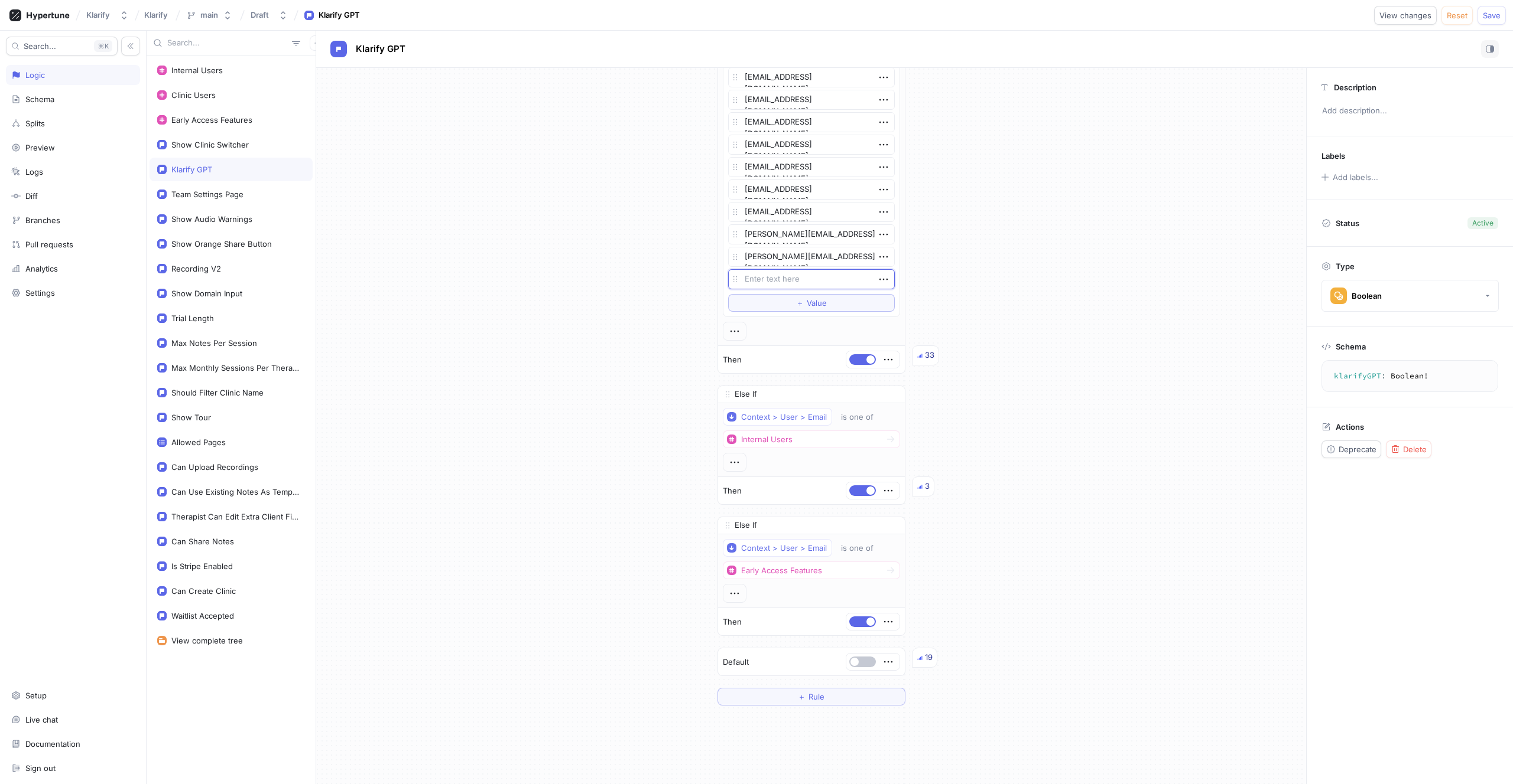
type textarea "x"
type textarea "kelley.sallenbach@gmail.com"
click at [1498, 18] on span "Save" at bounding box center [1491, 15] width 18 height 7
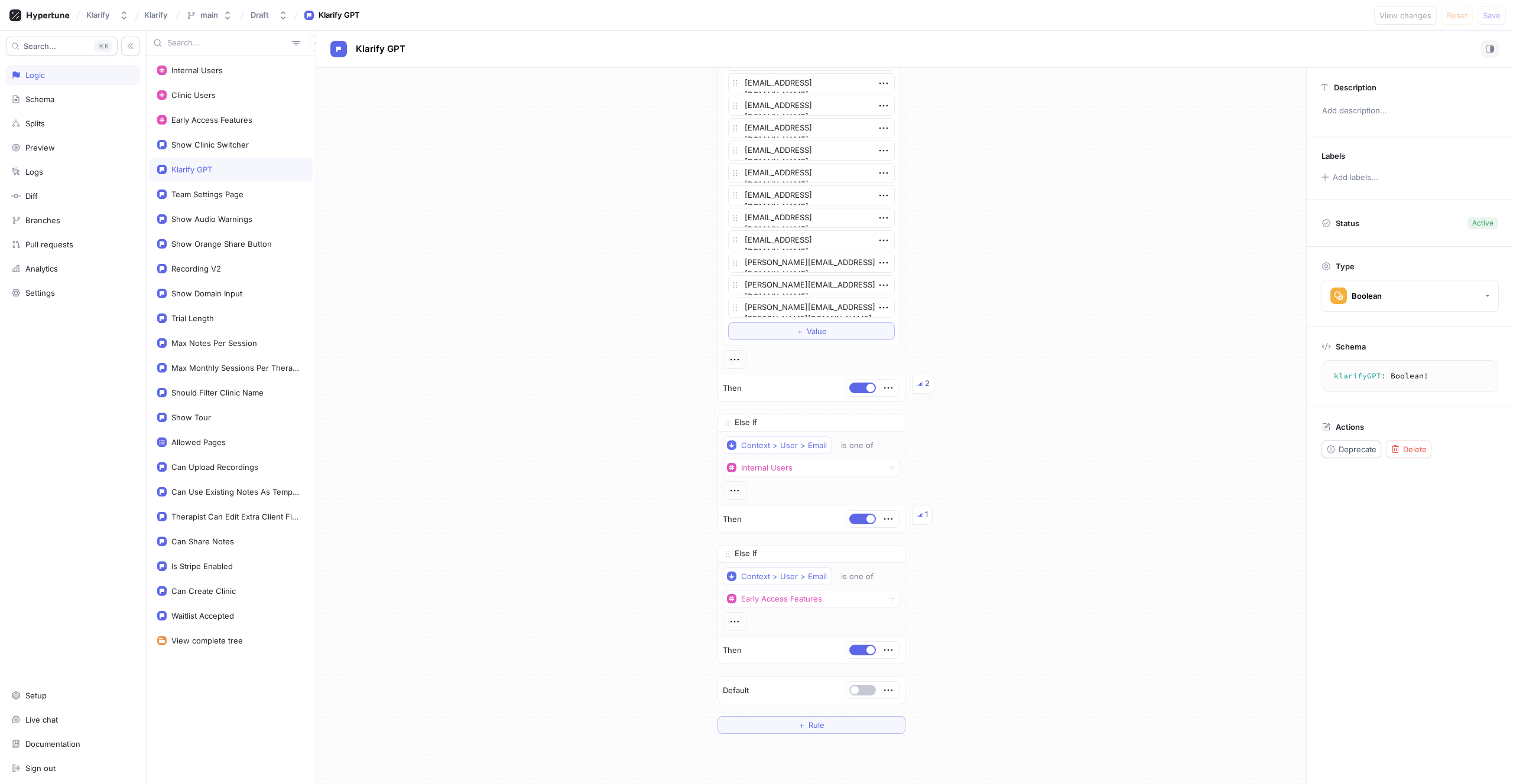
scroll to position [2674, 0]
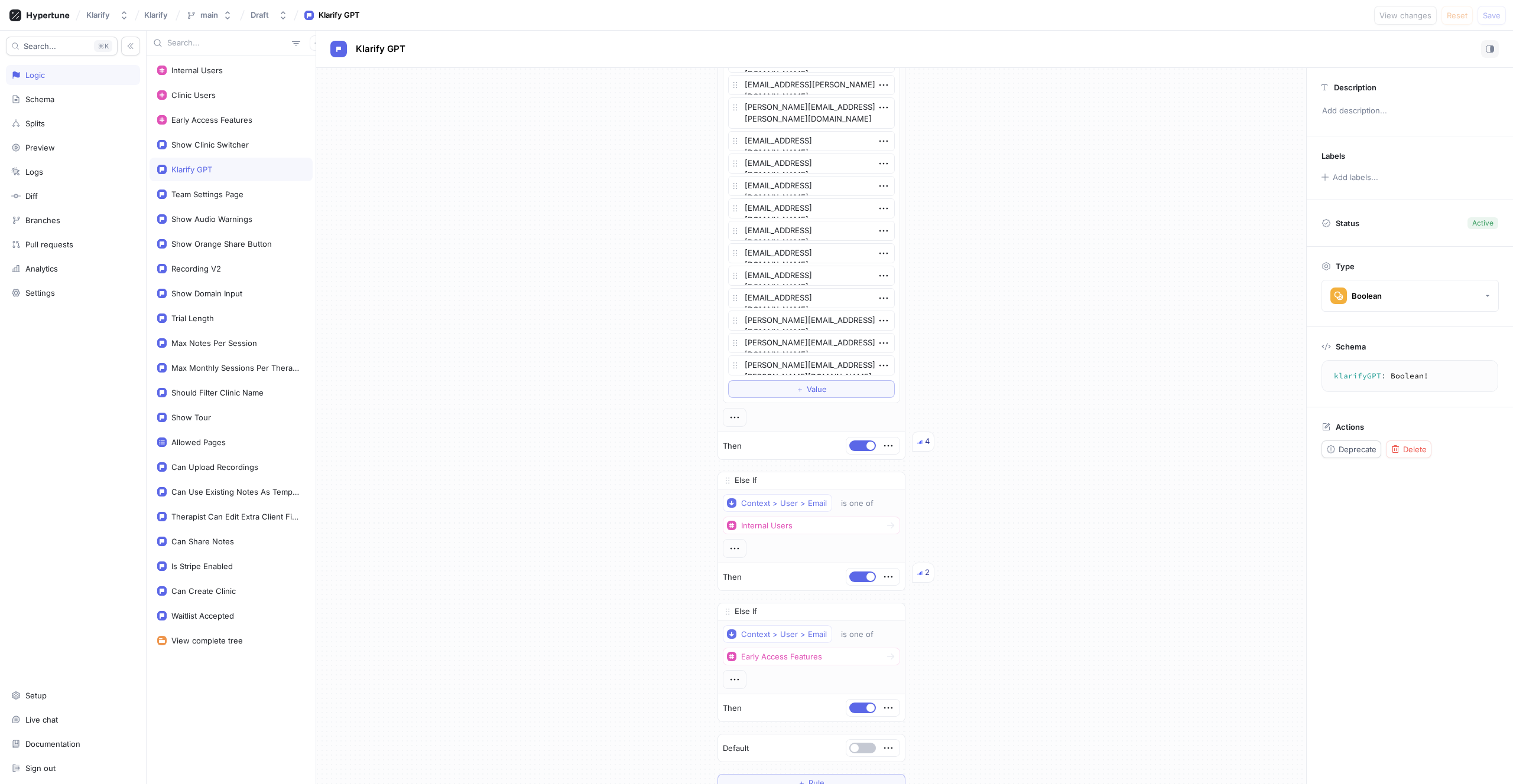
type textarea "x"
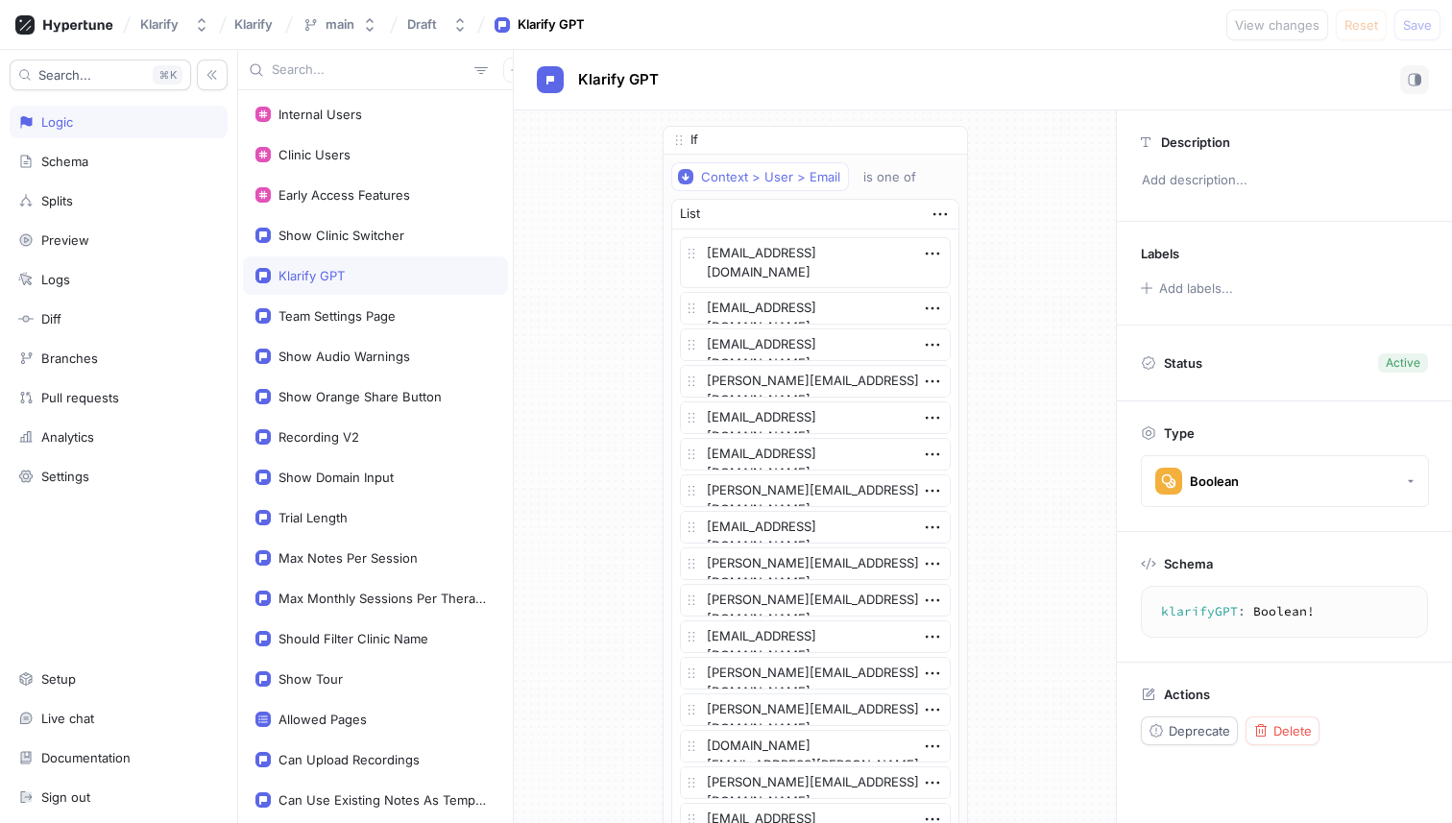
scroll to position [3549, 0]
